Goal: Task Accomplishment & Management: Manage account settings

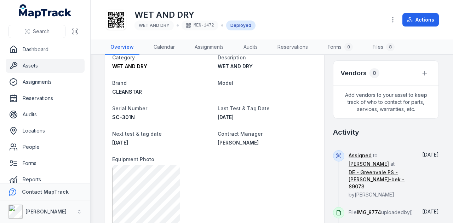
scroll to position [283, 0]
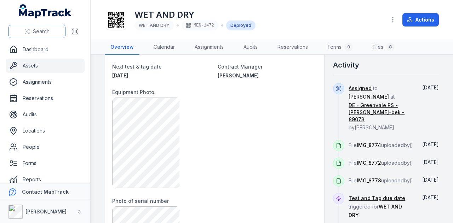
click at [47, 25] on button "Search" at bounding box center [36, 31] width 57 height 13
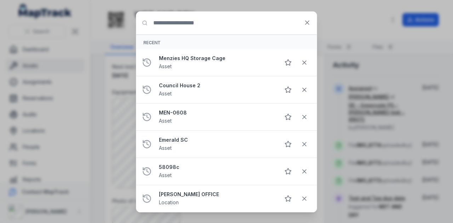
click at [180, 25] on input "Search for anything" at bounding box center [226, 23] width 181 height 23
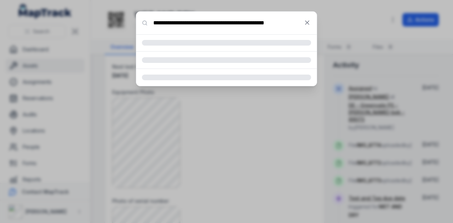
type input "**********"
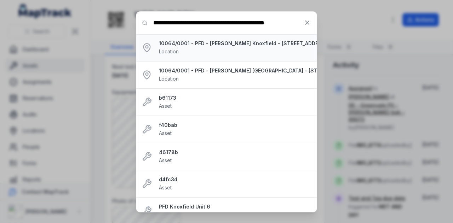
scroll to position [0, 0]
click at [269, 51] on div "10064/0001 - PFD - [PERSON_NAME][GEOGRAPHIC_DATA] - [STREET_ADDRESS][PERSON_NAM…" at bounding box center [243, 48] width 169 height 16
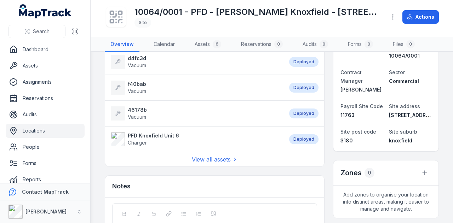
scroll to position [106, 0]
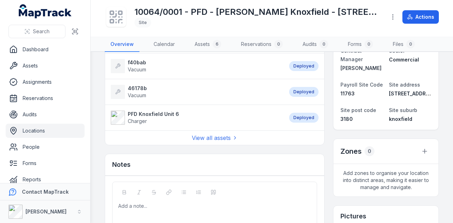
click at [199, 131] on div "View all assets" at bounding box center [214, 138] width 219 height 15
click at [218, 138] on link "View all assets" at bounding box center [215, 138] width 46 height 8
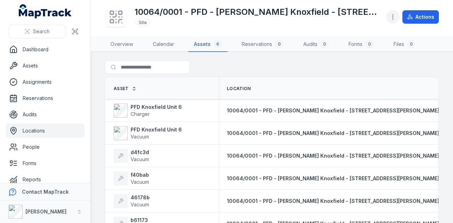
click at [399, 16] on button "button" at bounding box center [392, 16] width 13 height 13
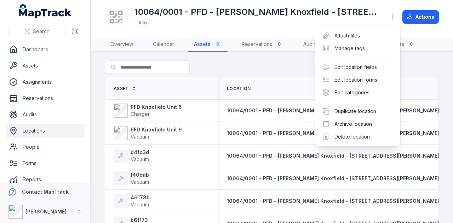
click at [416, 71] on div "Toggle Navigation 10064/0001 - PFD - [PERSON_NAME][GEOGRAPHIC_DATA] - [STREET_A…" at bounding box center [272, 111] width 362 height 223
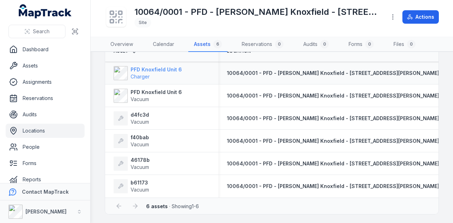
scroll to position [39, 0]
click at [146, 114] on strong "d4fc3d" at bounding box center [140, 114] width 18 height 7
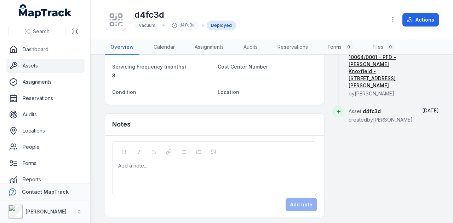
click at [181, 167] on div "Add a note..." at bounding box center [214, 176] width 193 height 28
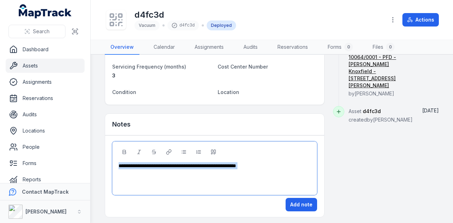
drag, startPoint x: 286, startPoint y: 167, endPoint x: 123, endPoint y: 167, distance: 163.2
click at [124, 167] on div "**********" at bounding box center [214, 176] width 193 height 28
copy span "**********"
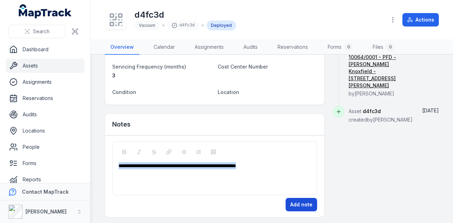
click at [304, 200] on button "Add note" at bounding box center [302, 204] width 32 height 13
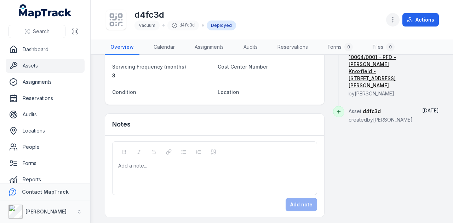
click at [393, 20] on icon "button" at bounding box center [392, 19] width 7 height 7
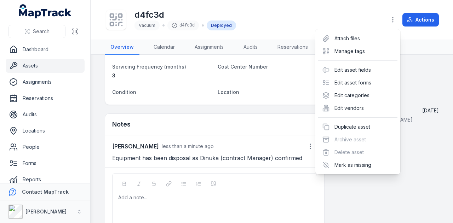
click at [436, 192] on div "Toggle Navigation d4fc3d Vacuum d4fc3d Deployed Actions Overview Calendar Assig…" at bounding box center [272, 111] width 362 height 223
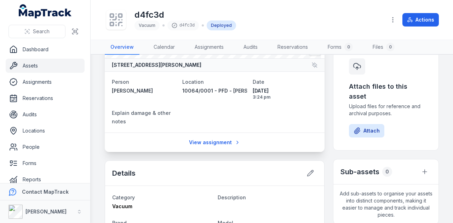
scroll to position [0, 0]
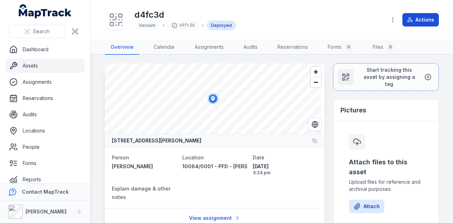
click at [415, 16] on button "Actions" at bounding box center [420, 19] width 36 height 13
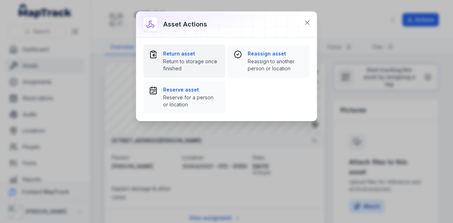
click at [183, 66] on span "Return to storage once finished" at bounding box center [191, 65] width 56 height 14
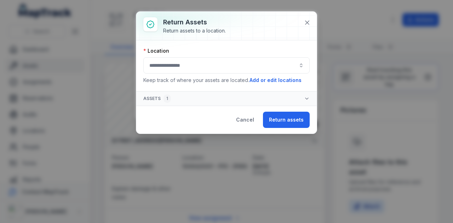
click at [200, 64] on button "button" at bounding box center [226, 65] width 166 height 16
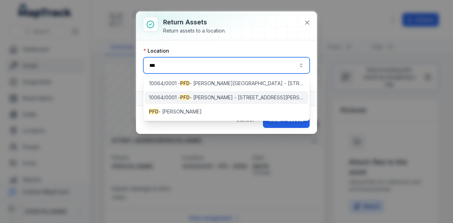
type input "***"
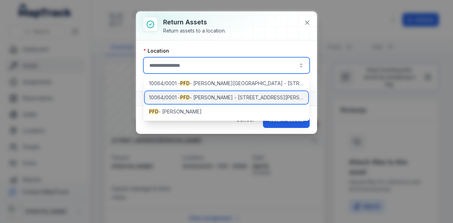
click at [236, 95] on span "10064/0001 - PFD - [PERSON_NAME] Knoxfield - [STREET_ADDRESS][PERSON_NAME]" at bounding box center [226, 97] width 155 height 7
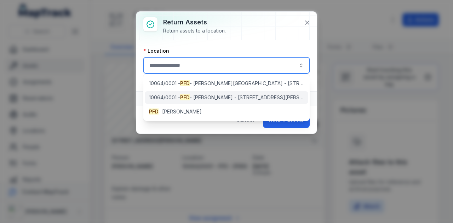
type input "**********"
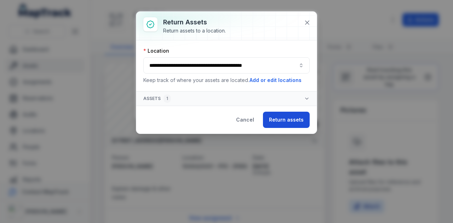
click at [281, 116] on button "Return assets" at bounding box center [286, 120] width 47 height 16
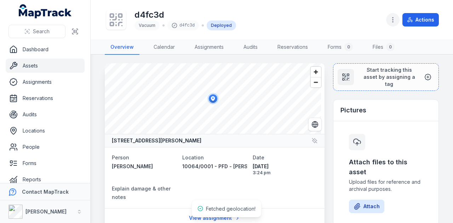
click at [395, 14] on button "button" at bounding box center [392, 19] width 13 height 13
